Goal: Check status

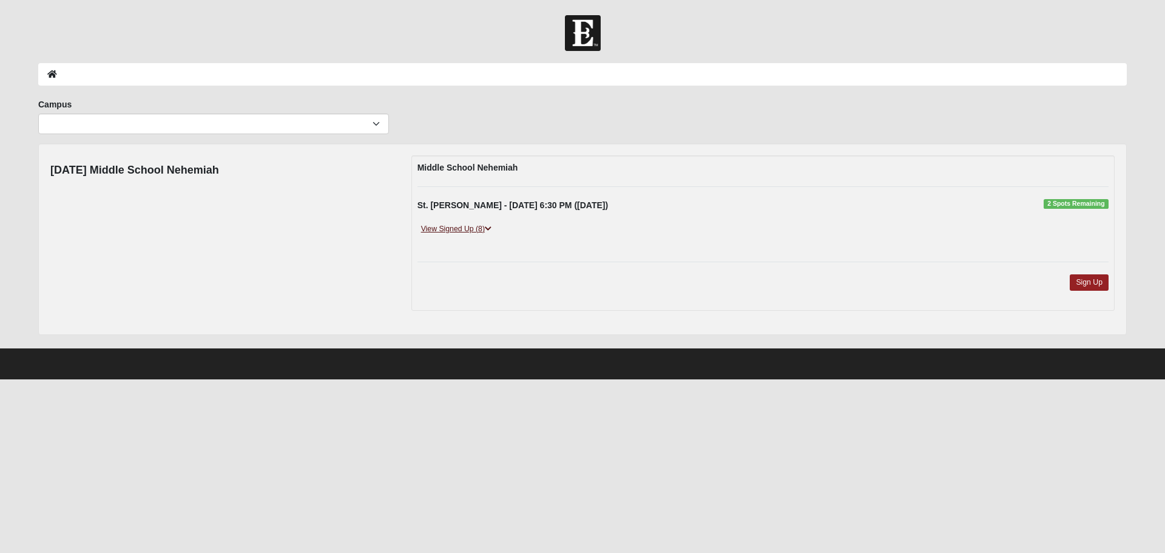
click at [488, 227] on icon at bounding box center [488, 228] width 7 height 7
click at [454, 226] on link "View Signed Up (6)" at bounding box center [456, 229] width 78 height 13
click at [481, 228] on link "View Signed Up (3)" at bounding box center [456, 229] width 78 height 13
